Goal: Task Accomplishment & Management: Complete application form

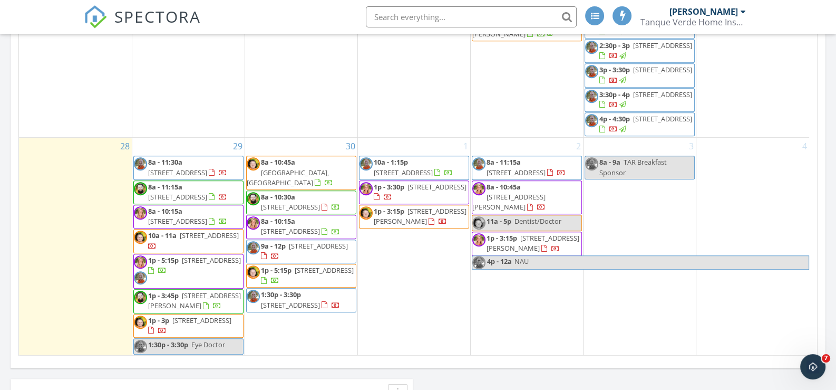
scroll to position [685, 0]
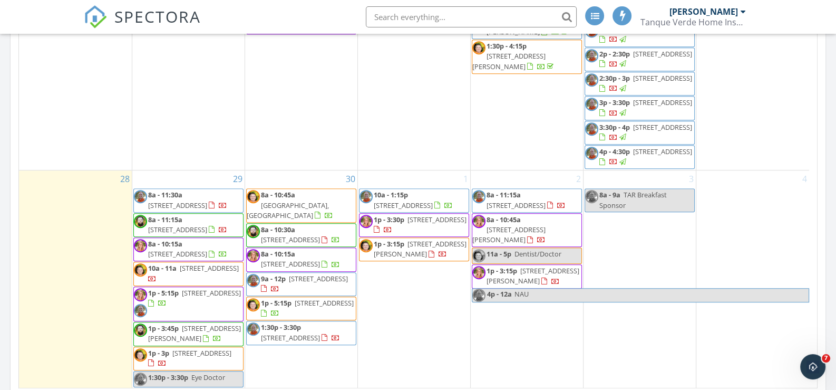
click at [312, 352] on div "30 8a - 10:45a 1521 N La Canoa, Green Valley 85614 8a - 10:30a 3265 N Little Ho…" at bounding box center [301, 279] width 112 height 218
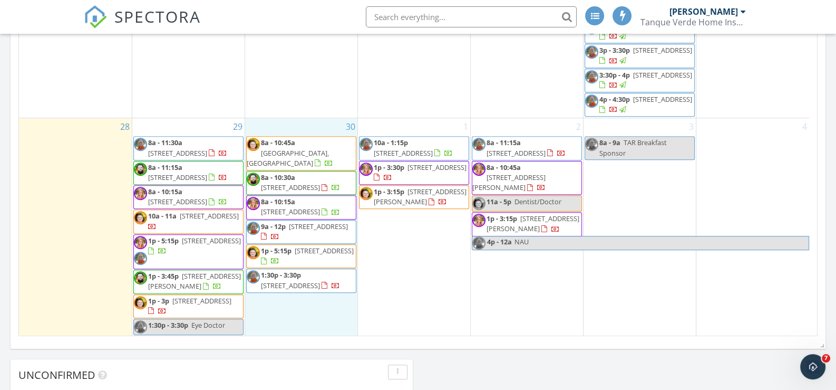
scroll to position [738, 0]
click at [306, 251] on link "Inspection" at bounding box center [299, 250] width 54 height 17
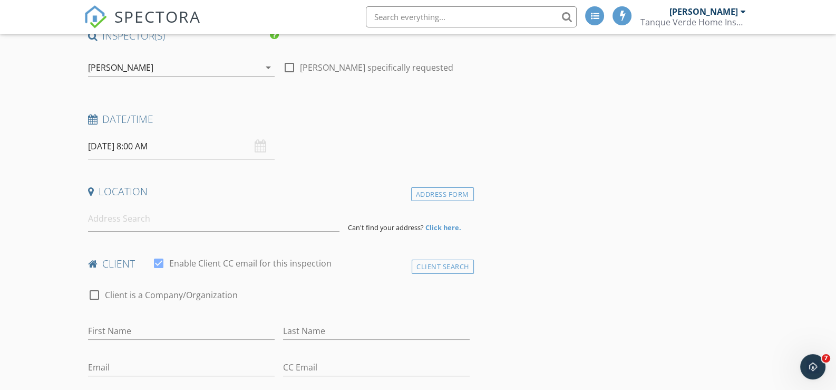
scroll to position [105, 0]
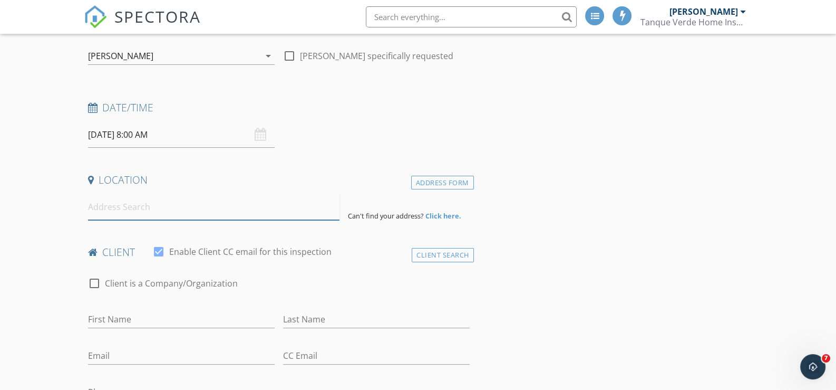
click at [142, 205] on input at bounding box center [213, 207] width 251 height 26
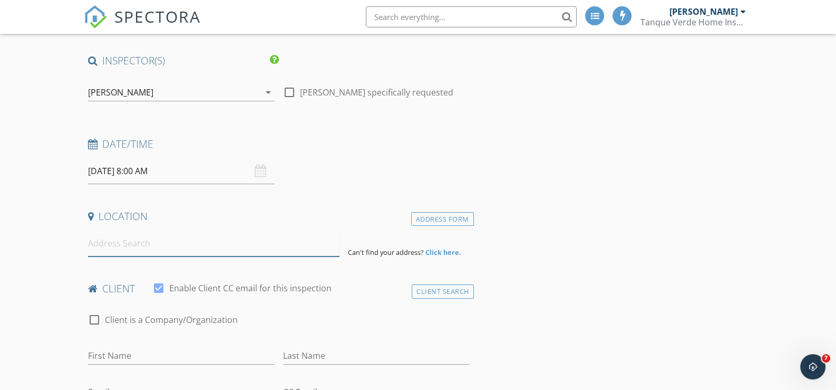
scroll to position [52, 0]
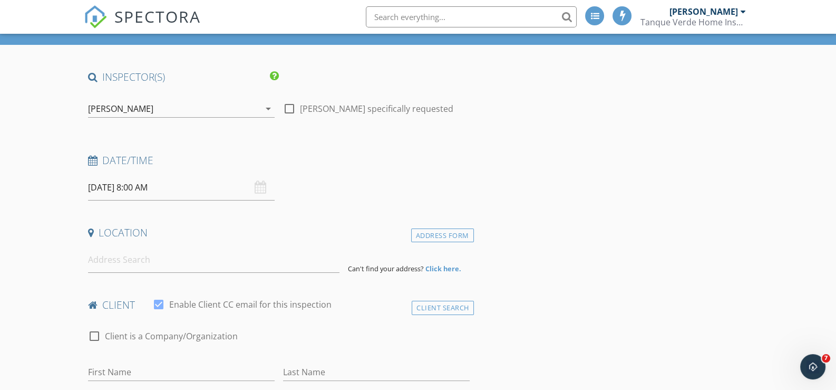
click at [200, 186] on input "09/30/2025 8:00 AM" at bounding box center [181, 187] width 187 height 26
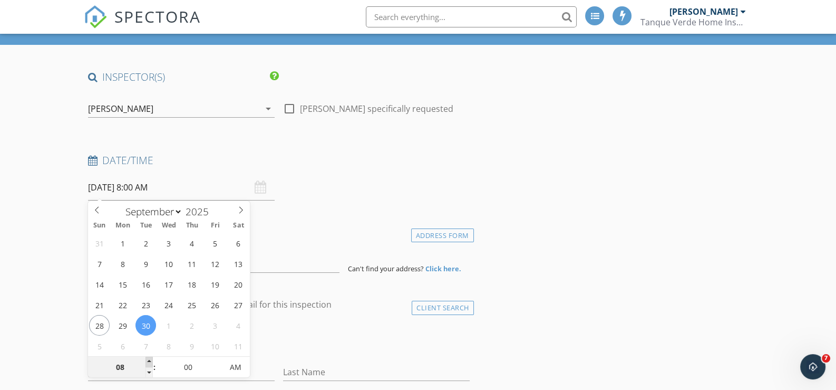
type input "09"
type input "09/30/2025 9:00 AM"
click at [150, 358] on span at bounding box center [148, 361] width 7 height 11
type input "10"
type input "09/30/2025 10:00 AM"
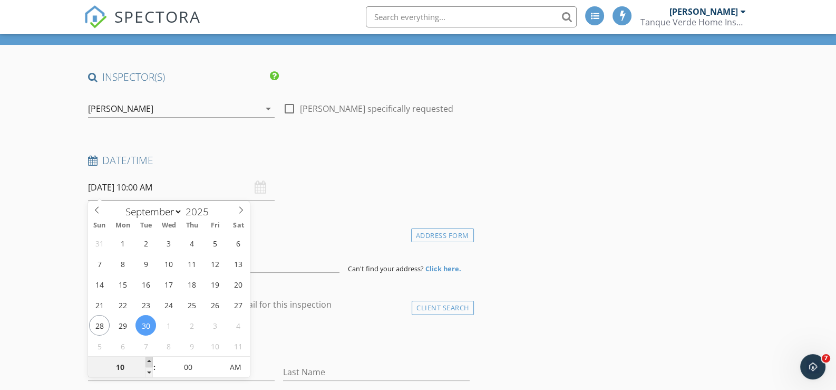
click at [150, 358] on span at bounding box center [148, 361] width 7 height 11
type input "11"
type input "09/30/2025 11:00 AM"
click at [149, 360] on span at bounding box center [148, 361] width 7 height 11
type input "12"
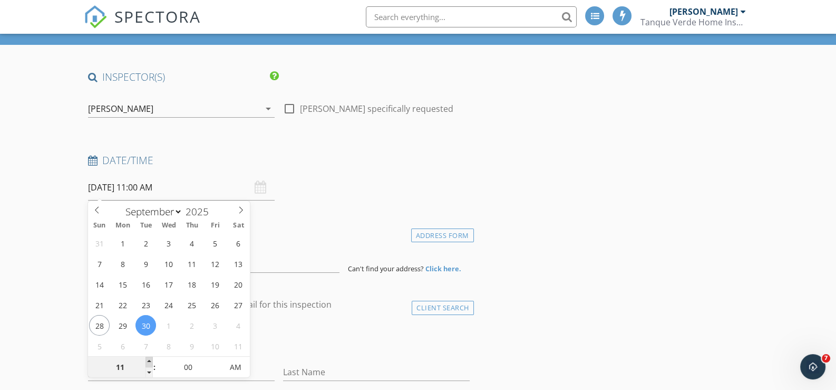
type input "09/30/2025 12:00 PM"
click at [149, 360] on span at bounding box center [148, 361] width 7 height 11
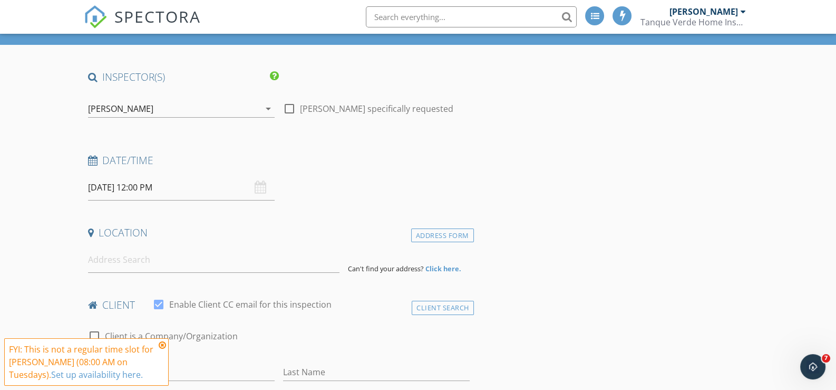
click at [161, 346] on icon at bounding box center [162, 345] width 7 height 8
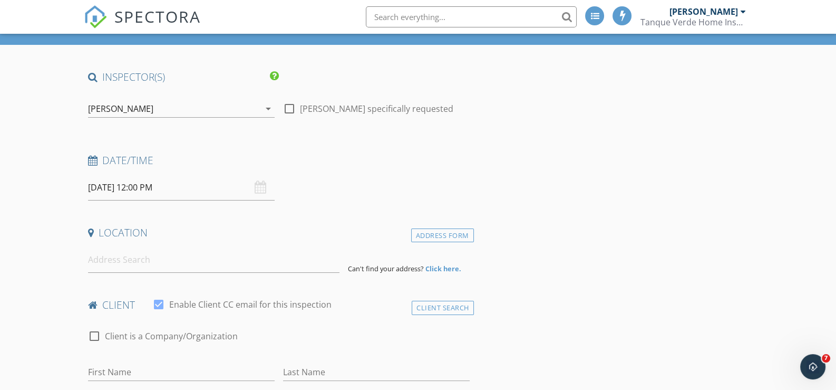
click at [185, 185] on input "09/30/2025 12:00 PM" at bounding box center [181, 187] width 187 height 26
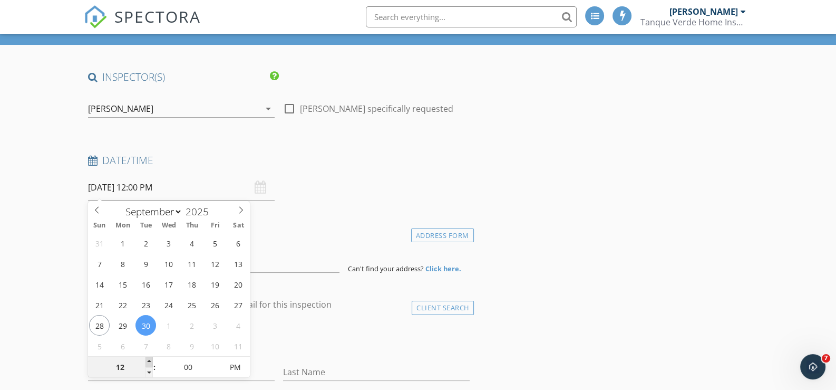
type input "01"
type input "09/30/2025 1:00 PM"
click at [149, 358] on span at bounding box center [148, 361] width 7 height 11
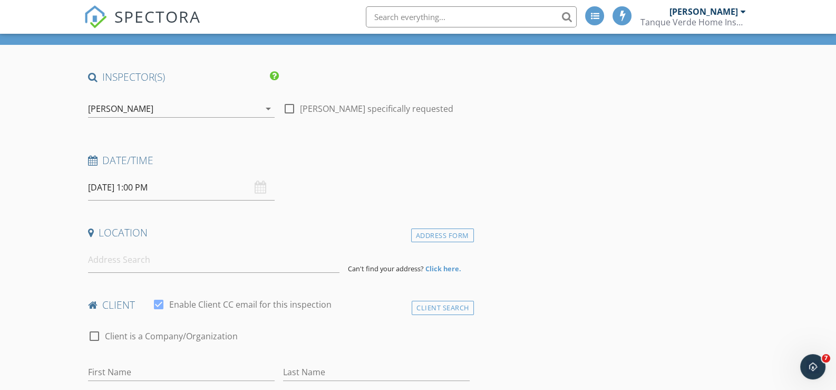
click at [143, 258] on input at bounding box center [213, 260] width 251 height 26
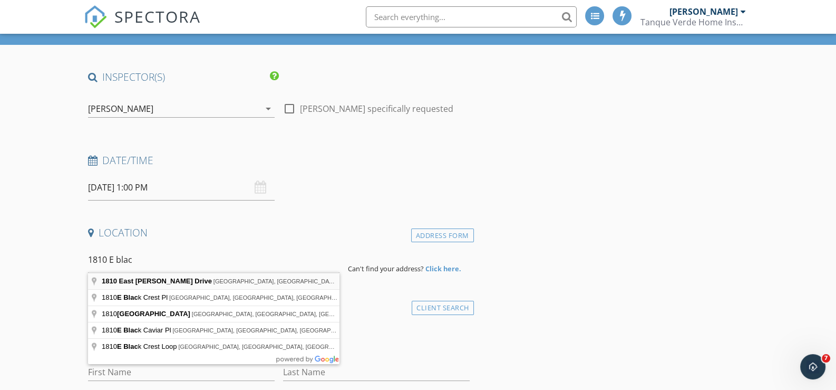
type input "1810 East Blacklidge Drive, Tucson, AZ, USA"
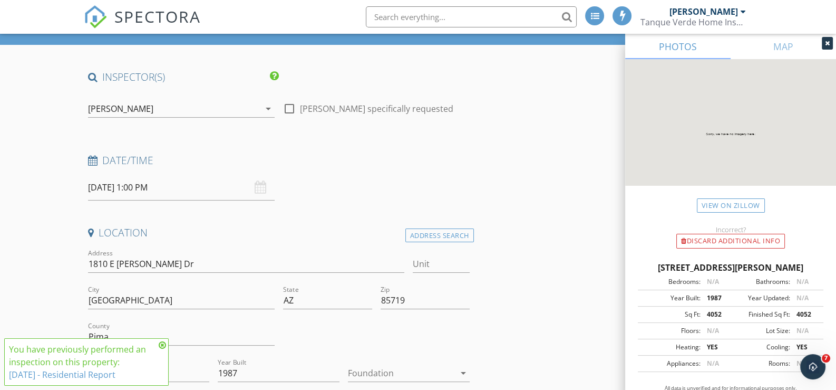
click at [163, 343] on icon at bounding box center [162, 345] width 7 height 8
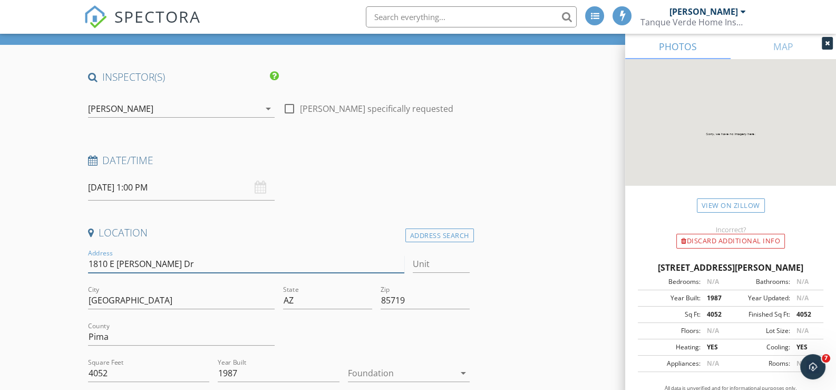
drag, startPoint x: 190, startPoint y: 260, endPoint x: 63, endPoint y: 259, distance: 126.5
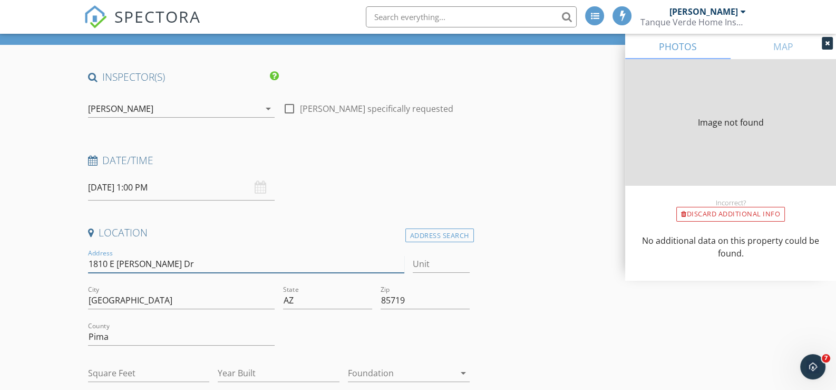
type input "4052"
type input "1987"
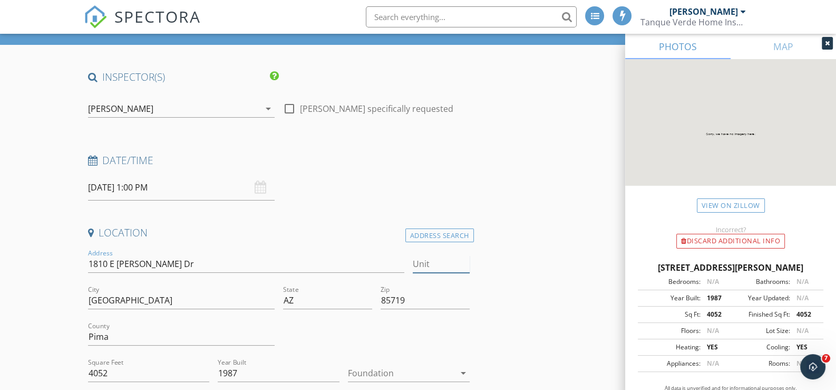
click at [432, 263] on input "Unit" at bounding box center [441, 263] width 56 height 17
type input "911"
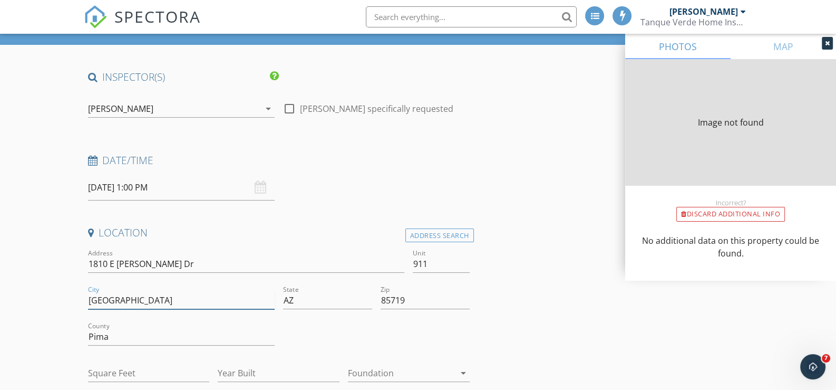
type input "608"
type input "1984"
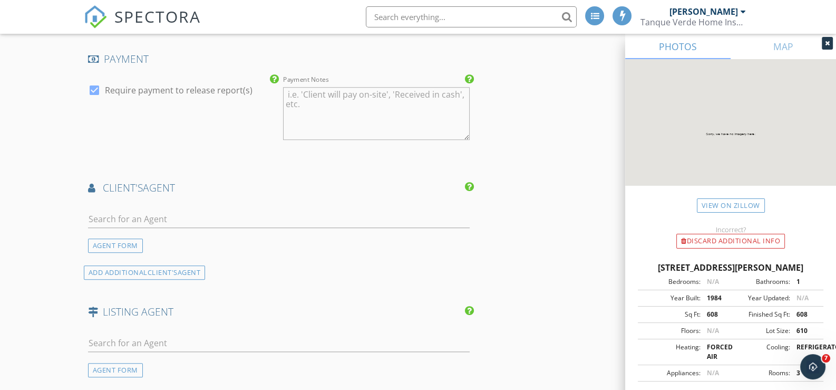
scroll to position [1265, 0]
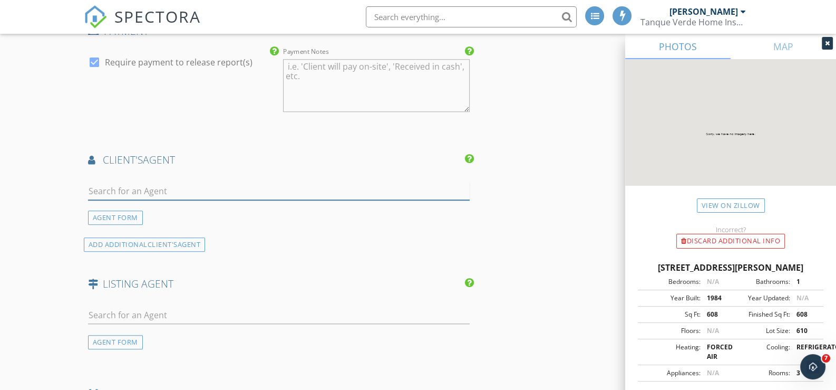
click at [121, 186] on input "text" at bounding box center [279, 190] width 382 height 17
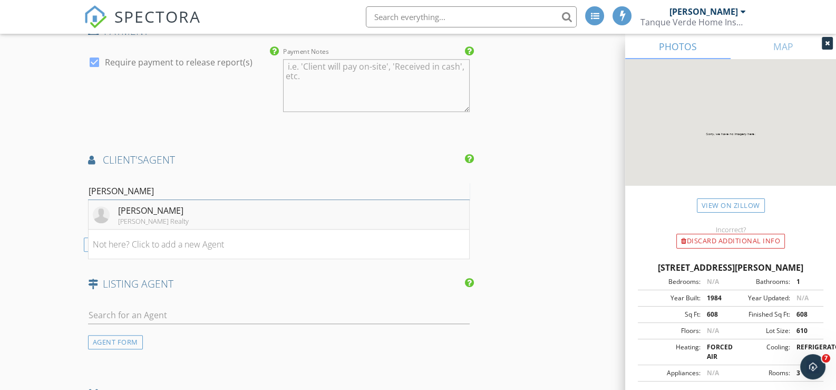
type input "Krieg"
click at [161, 204] on div "Thomas Krieger" at bounding box center [153, 210] width 71 height 13
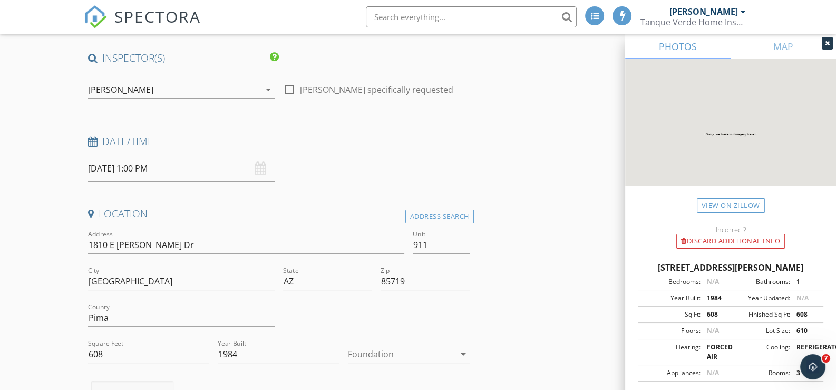
scroll to position [52, 0]
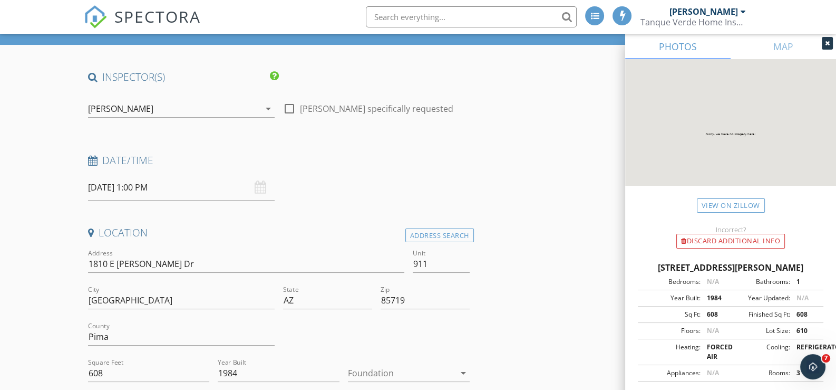
click at [181, 106] on div "[PERSON_NAME]" at bounding box center [174, 108] width 172 height 17
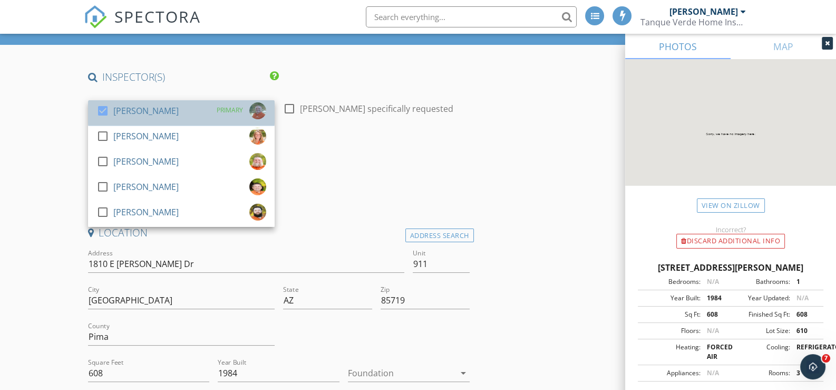
click at [115, 111] on div "[PERSON_NAME]" at bounding box center [145, 110] width 65 height 17
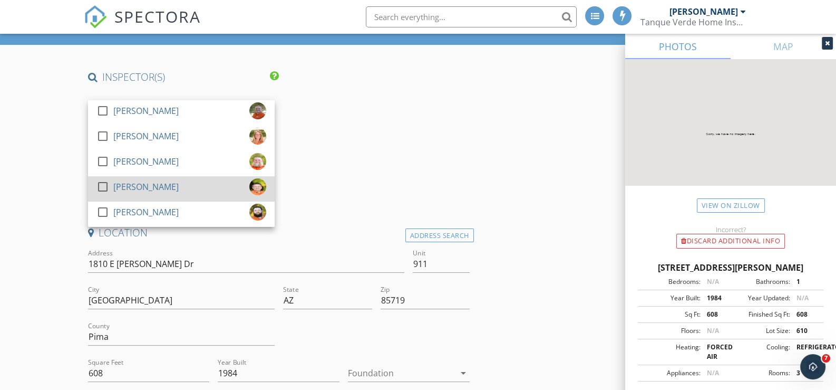
click at [103, 186] on div at bounding box center [103, 187] width 18 height 18
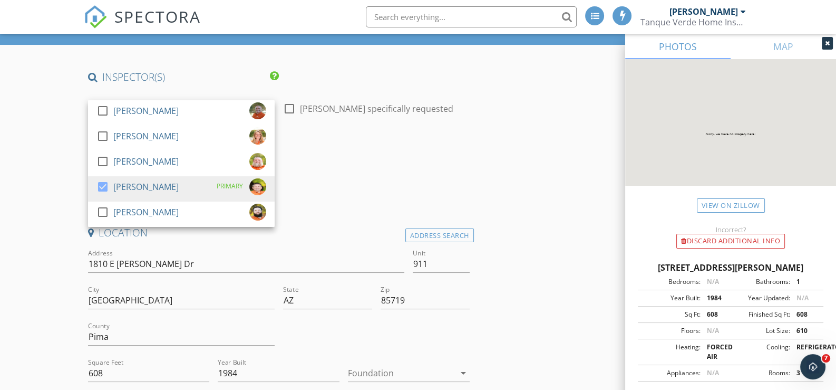
click at [351, 189] on div "Date/Time 09/30/2025 1:00 PM" at bounding box center [279, 176] width 390 height 47
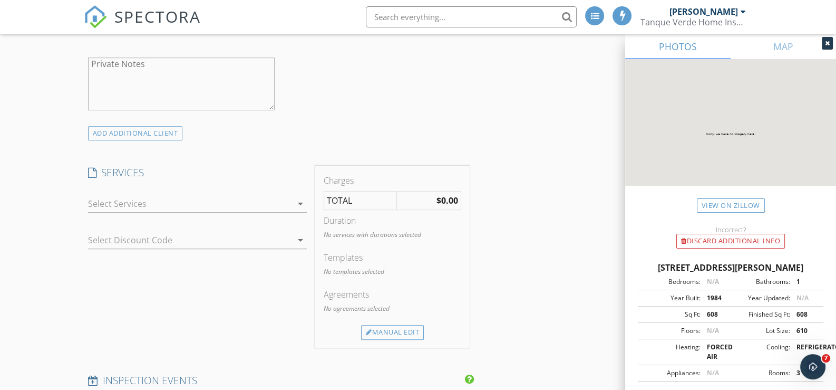
scroll to position [843, 0]
click at [187, 207] on div at bounding box center [190, 203] width 205 height 17
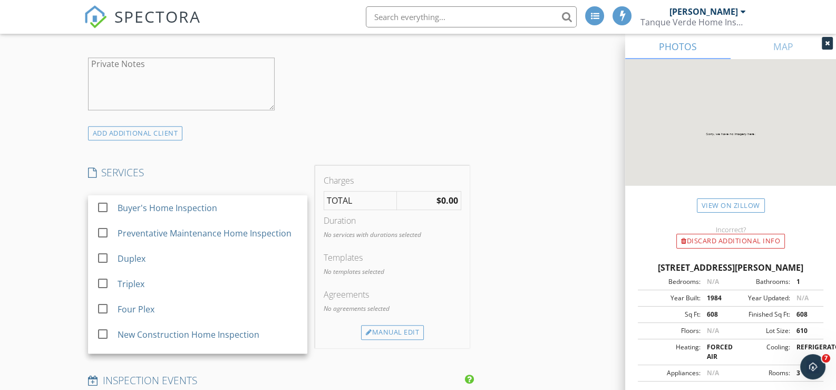
click at [187, 207] on div "Buyer's Home Inspection" at bounding box center [168, 207] width 100 height 13
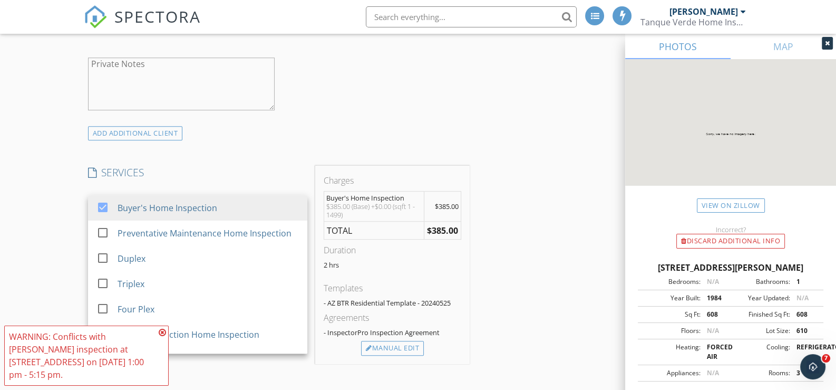
click at [164, 332] on icon at bounding box center [162, 332] width 7 height 8
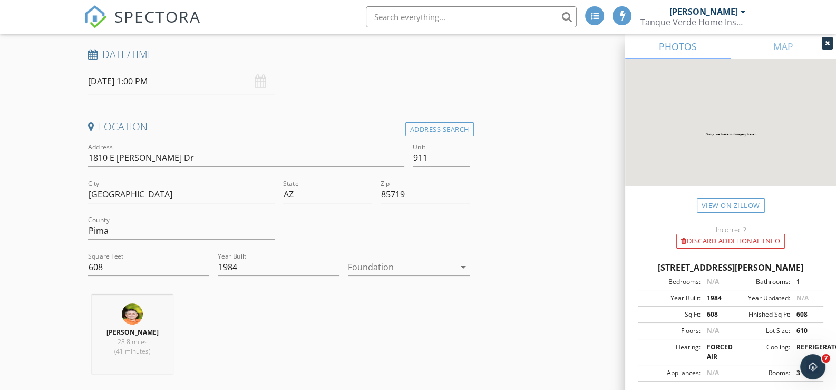
scroll to position [0, 0]
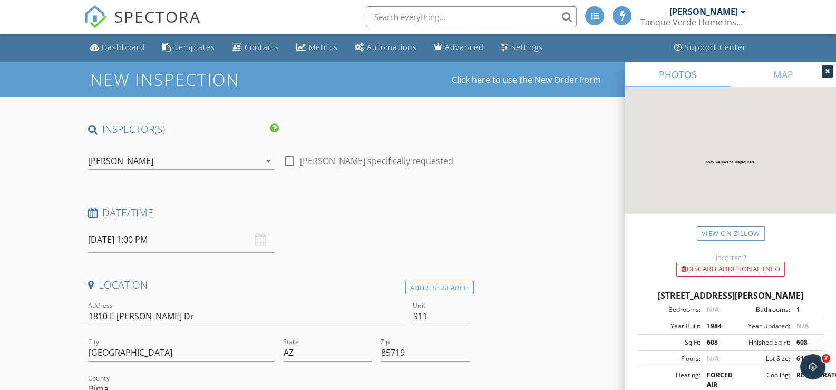
click at [186, 160] on div "Aaron Daniels" at bounding box center [174, 160] width 172 height 17
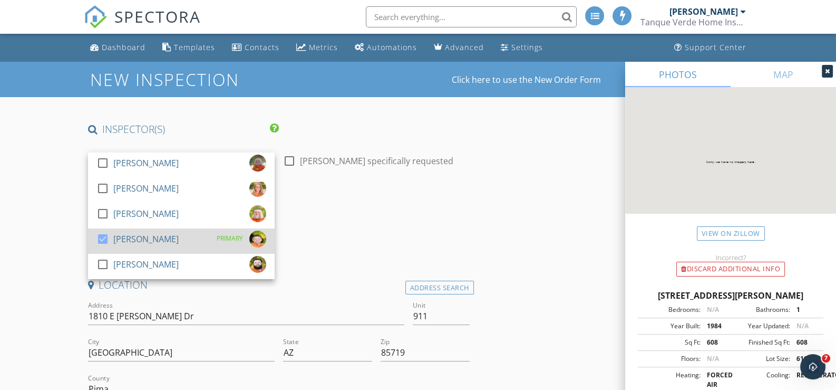
click at [131, 237] on div "Aaron Daniels" at bounding box center [145, 238] width 65 height 17
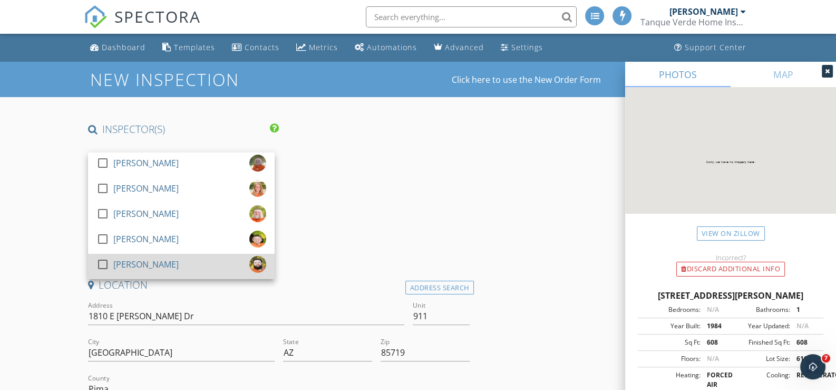
click at [125, 266] on div "Tom Dolan" at bounding box center [145, 264] width 65 height 17
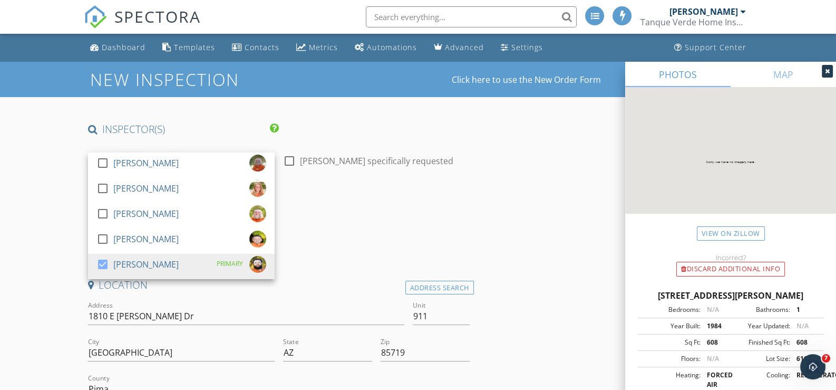
click at [364, 248] on div "Date/Time 09/30/2025 1:00 PM" at bounding box center [279, 229] width 390 height 47
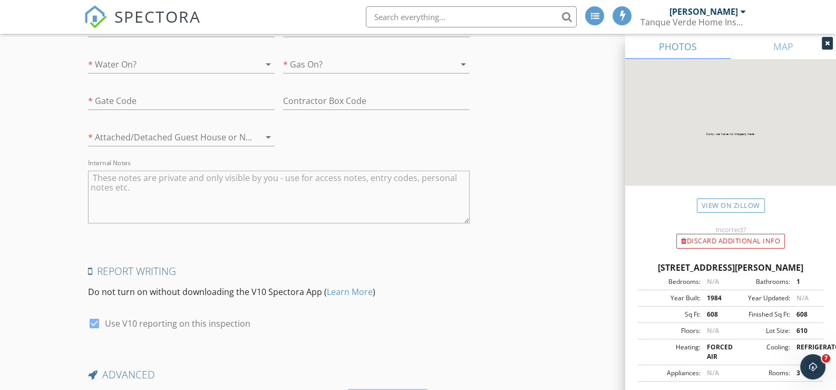
scroll to position [1842, 0]
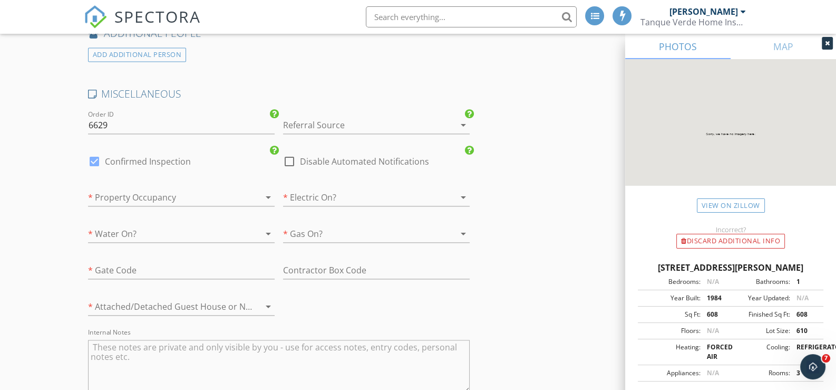
click at [221, 299] on div at bounding box center [166, 306] width 157 height 17
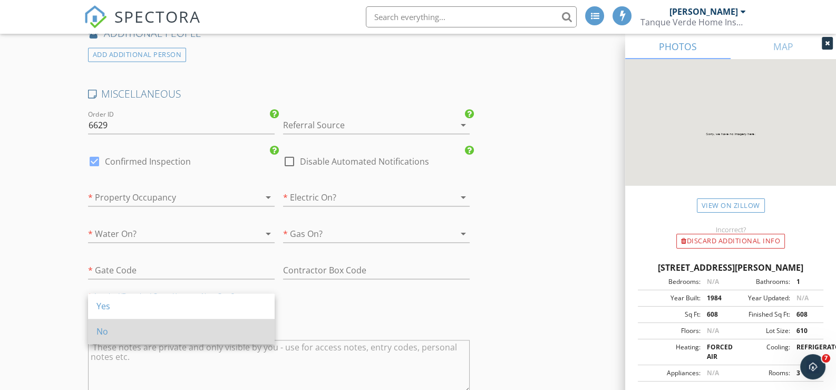
click at [109, 331] on div "No" at bounding box center [181, 331] width 170 height 13
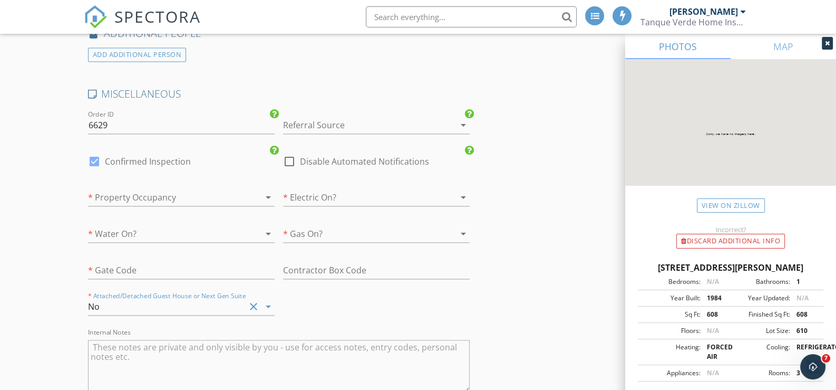
click at [138, 226] on div at bounding box center [166, 233] width 157 height 17
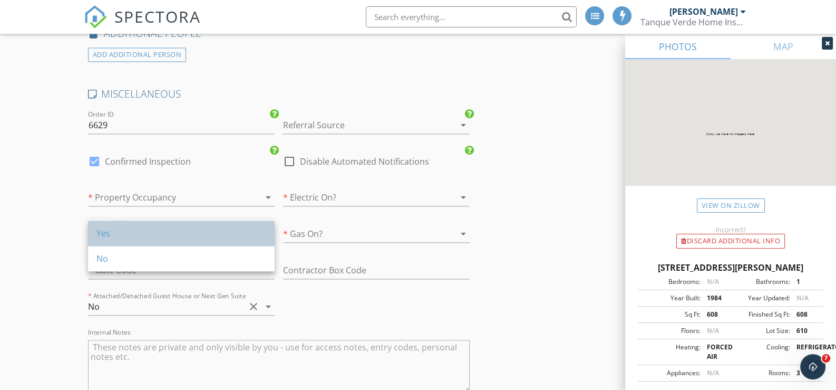
click at [111, 229] on div "Yes" at bounding box center [181, 233] width 170 height 13
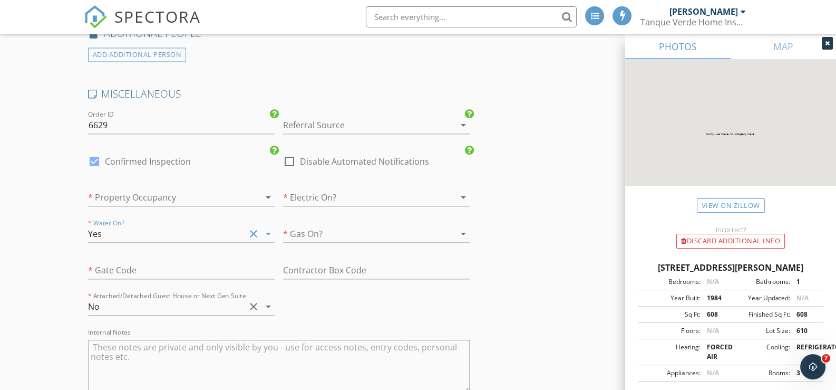
click at [324, 229] on div at bounding box center [361, 233] width 157 height 17
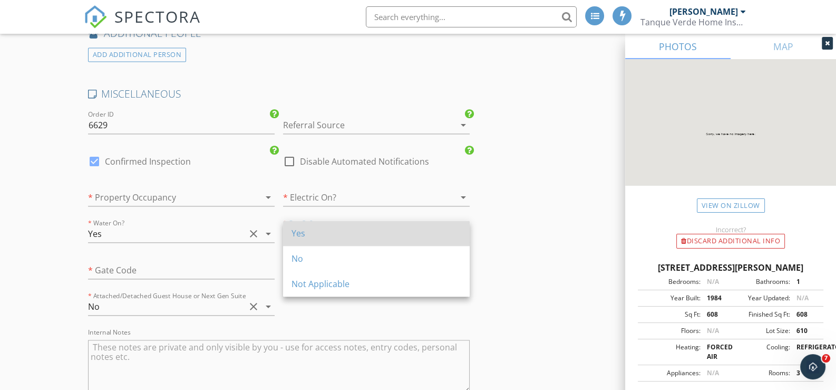
click at [296, 237] on div "Yes" at bounding box center [377, 233] width 170 height 13
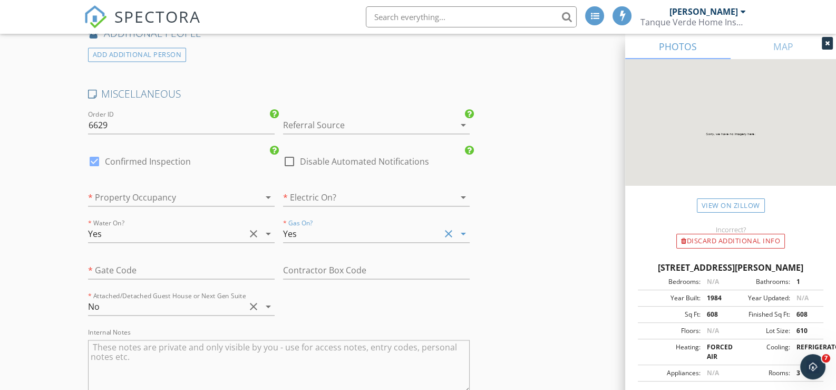
click at [314, 189] on div at bounding box center [361, 197] width 157 height 17
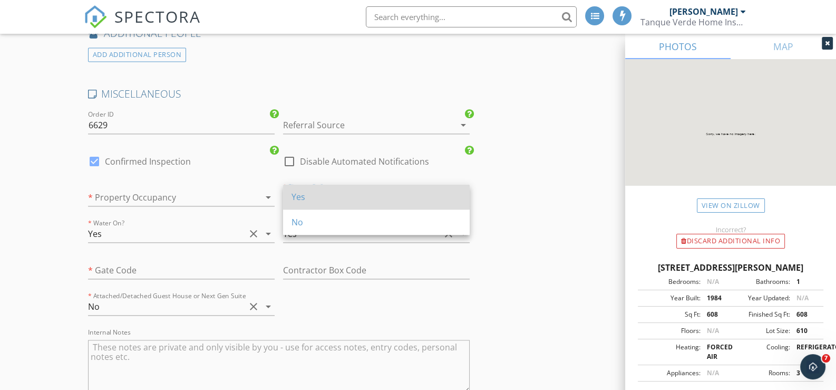
click at [314, 199] on div "Yes" at bounding box center [377, 196] width 170 height 13
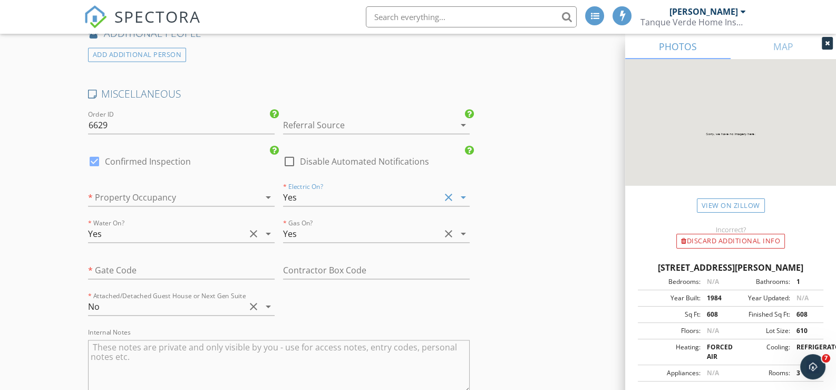
click at [221, 193] on div at bounding box center [166, 197] width 157 height 17
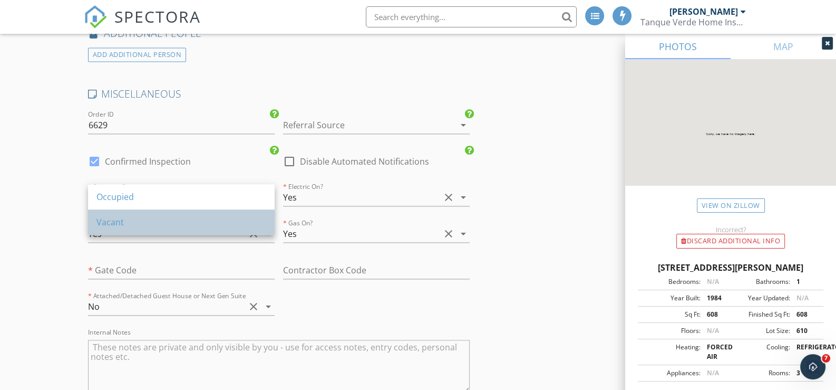
click at [106, 222] on div "Vacant" at bounding box center [181, 222] width 170 height 13
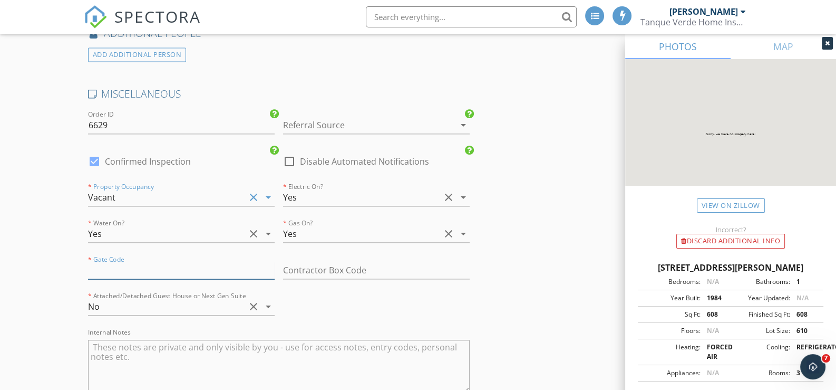
click at [121, 263] on input "text" at bounding box center [181, 269] width 187 height 17
click at [122, 266] on input "text" at bounding box center [181, 269] width 187 height 17
click at [124, 263] on input "text" at bounding box center [181, 269] width 187 height 17
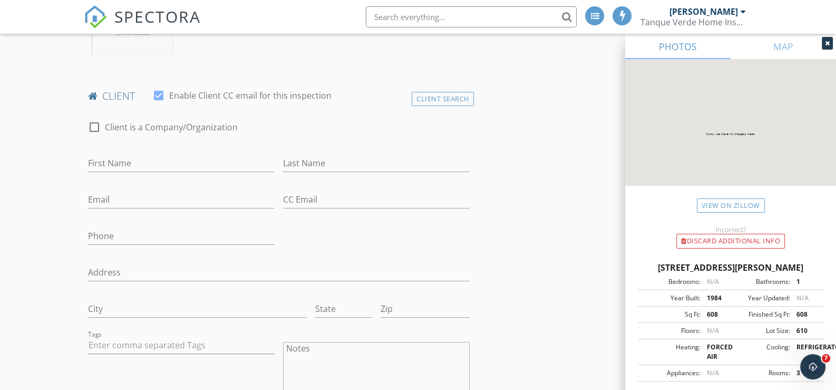
scroll to position [472, 0]
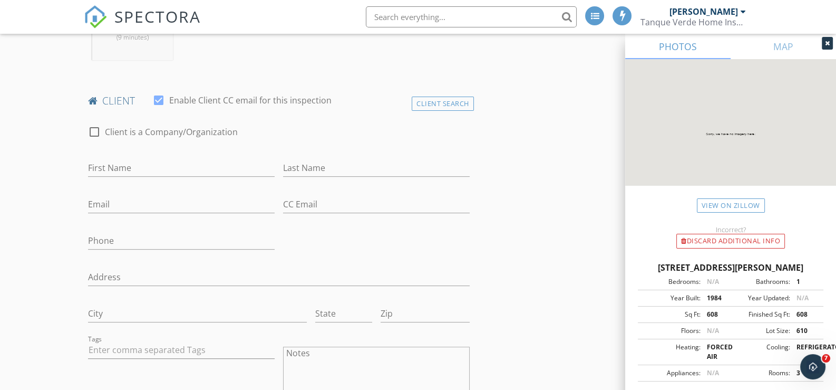
type input "Ask realtor"
click at [106, 163] on input "First Name" at bounding box center [181, 167] width 187 height 17
type input "Trevor"
click at [294, 167] on input "Msizi" at bounding box center [376, 167] width 187 height 17
type input "Mfizi"
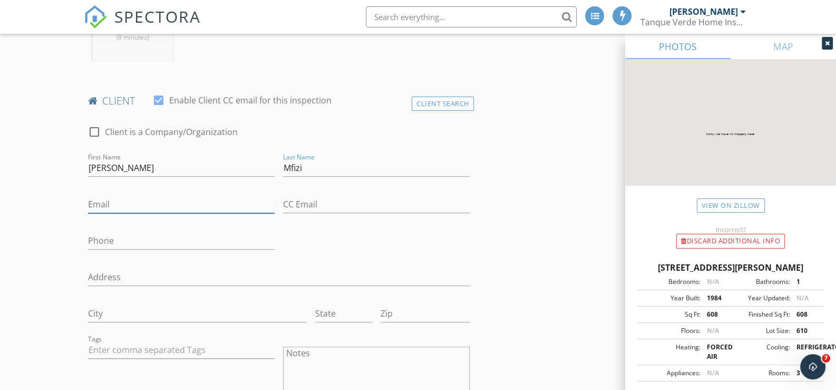
click at [111, 202] on input "Email" at bounding box center [181, 204] width 187 height 17
type input "hakiza49@gmail.com"
type input "315-728-8903"
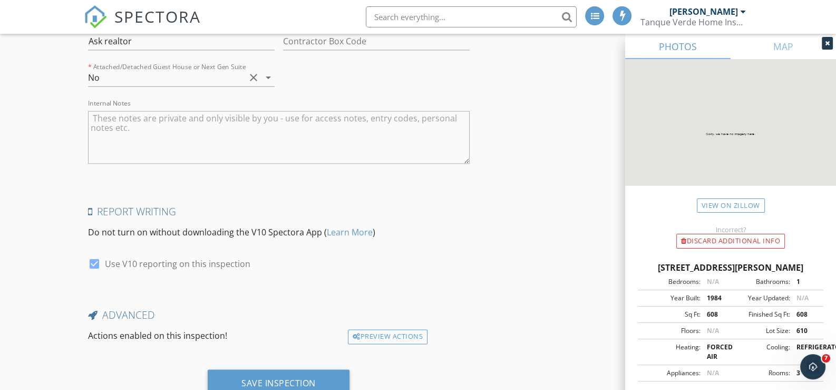
scroll to position [2106, 0]
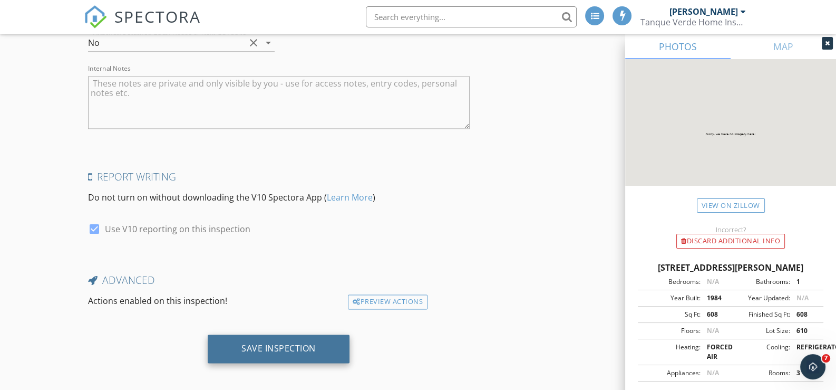
click at [279, 346] on div "Save Inspection" at bounding box center [278, 348] width 74 height 11
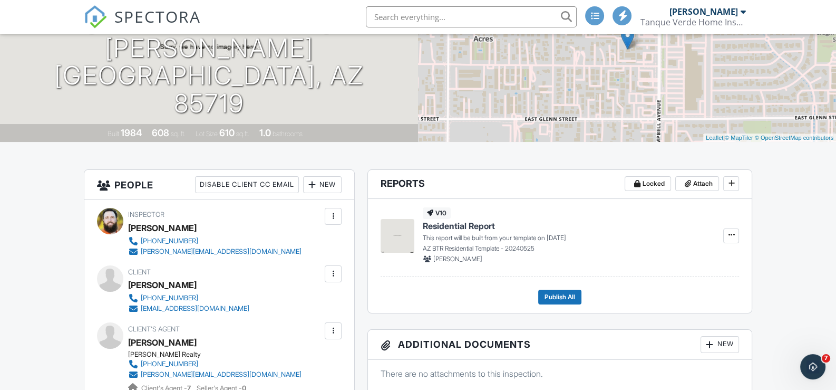
scroll to position [210, 0]
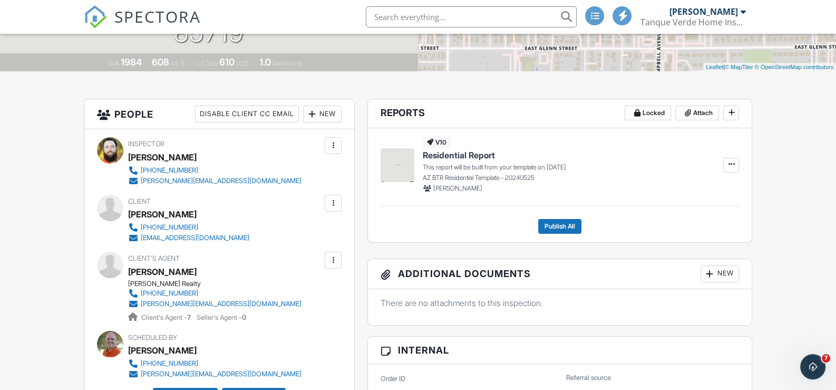
click at [127, 15] on span "SPECTORA" at bounding box center [157, 16] width 86 height 22
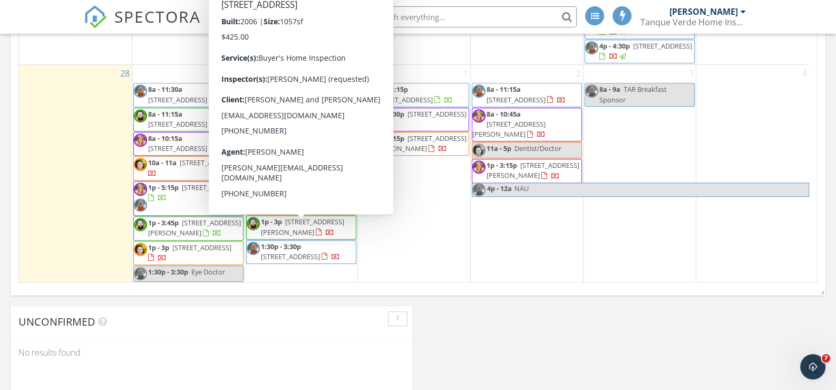
scroll to position [738, 0]
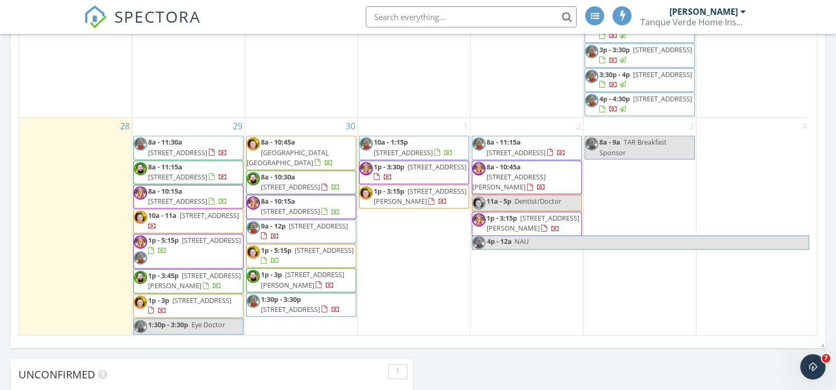
click at [283, 269] on span "[STREET_ADDRESS][PERSON_NAME]" at bounding box center [302, 279] width 83 height 20
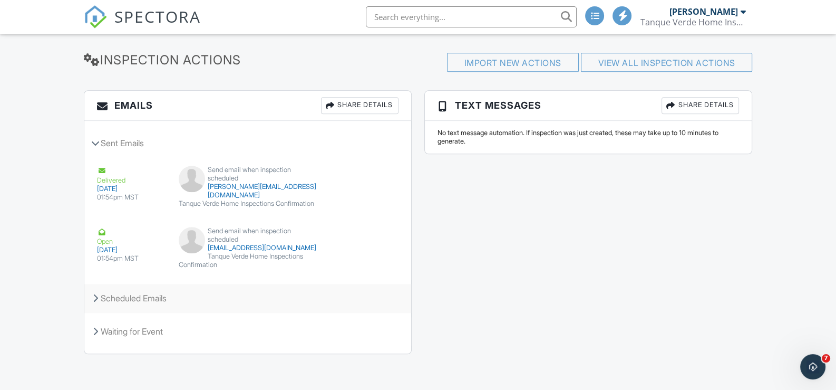
click at [124, 297] on div "Scheduled Emails" at bounding box center [247, 298] width 327 height 28
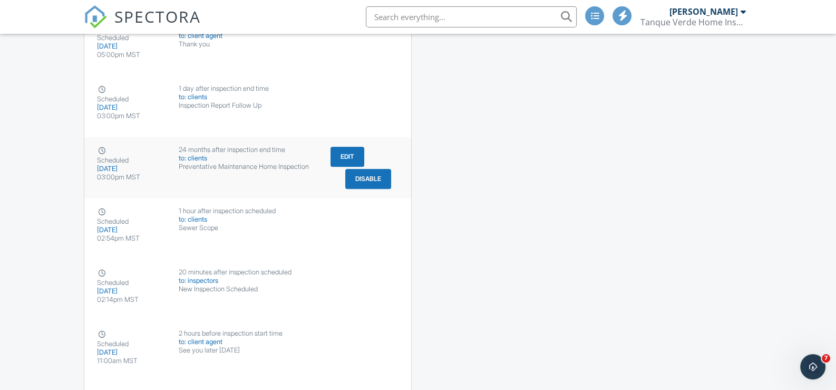
scroll to position [1637, 0]
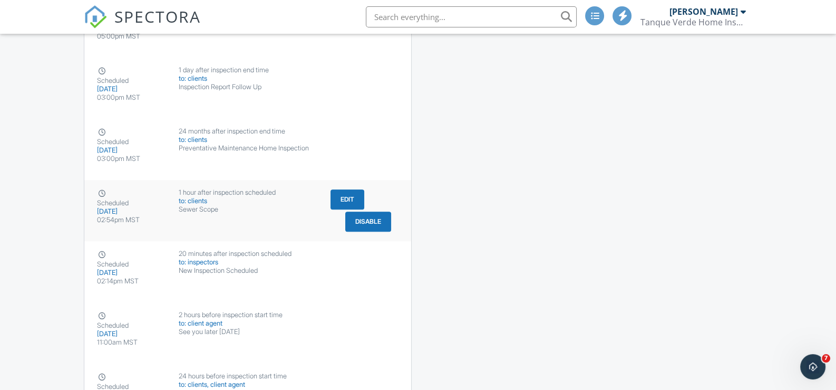
click at [378, 221] on button "Disable" at bounding box center [368, 221] width 46 height 20
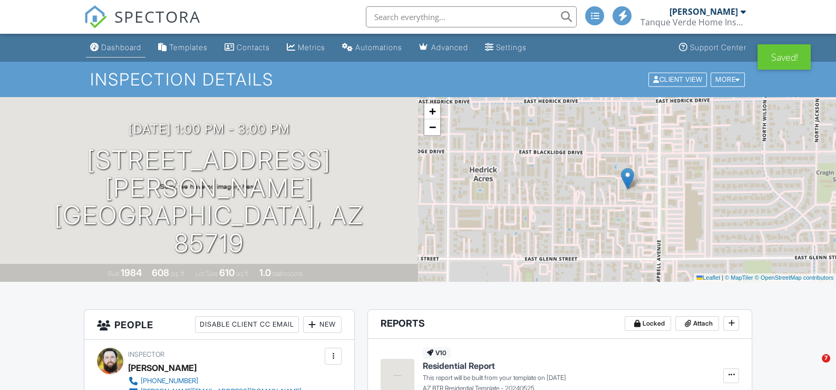
click at [114, 44] on div "Dashboard" at bounding box center [121, 47] width 40 height 9
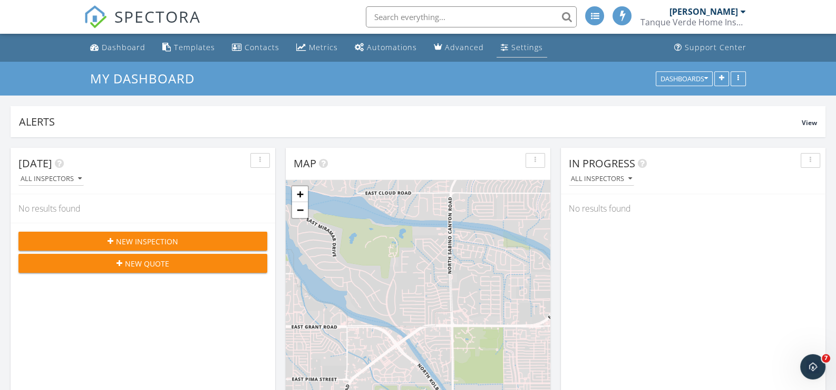
click at [514, 45] on div "Settings" at bounding box center [527, 47] width 32 height 10
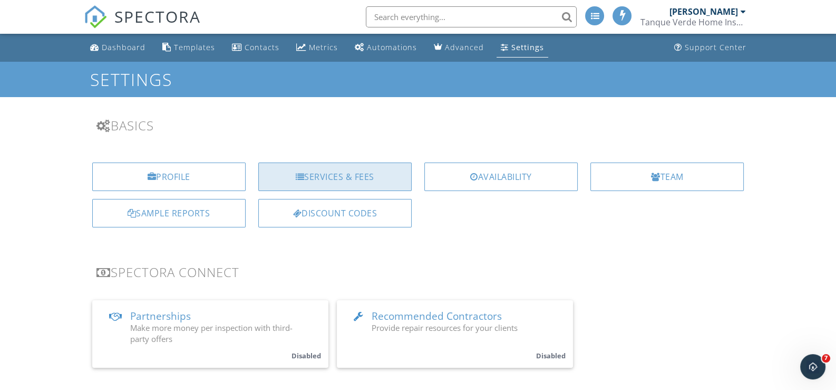
click at [341, 177] on div "Services & Fees" at bounding box center [334, 176] width 153 height 28
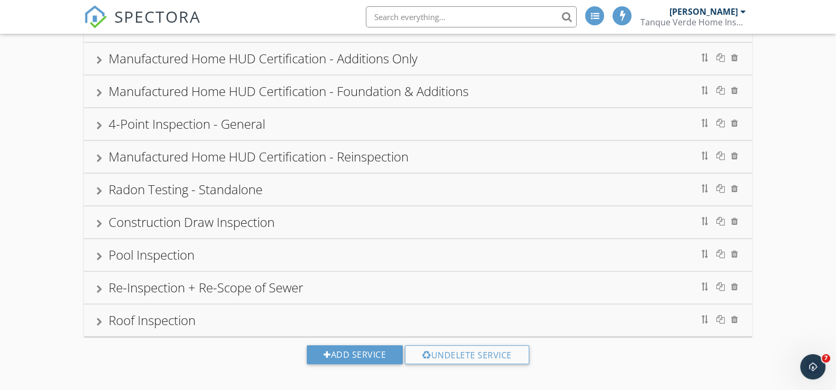
scroll to position [759, 0]
click at [100, 218] on div at bounding box center [99, 222] width 6 height 8
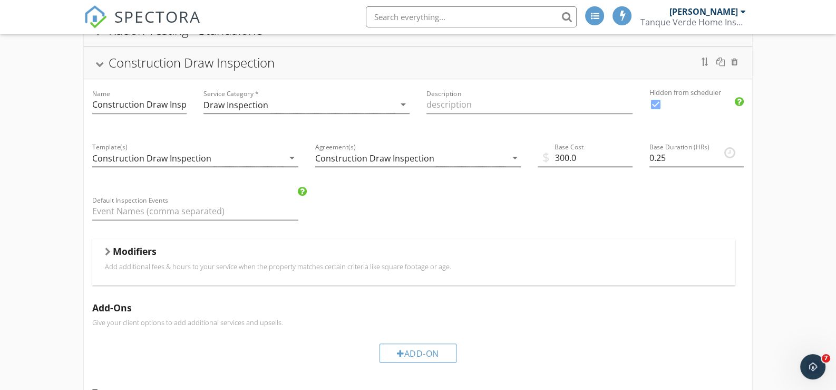
scroll to position [917, 0]
